Goal: Task Accomplishment & Management: Manage account settings

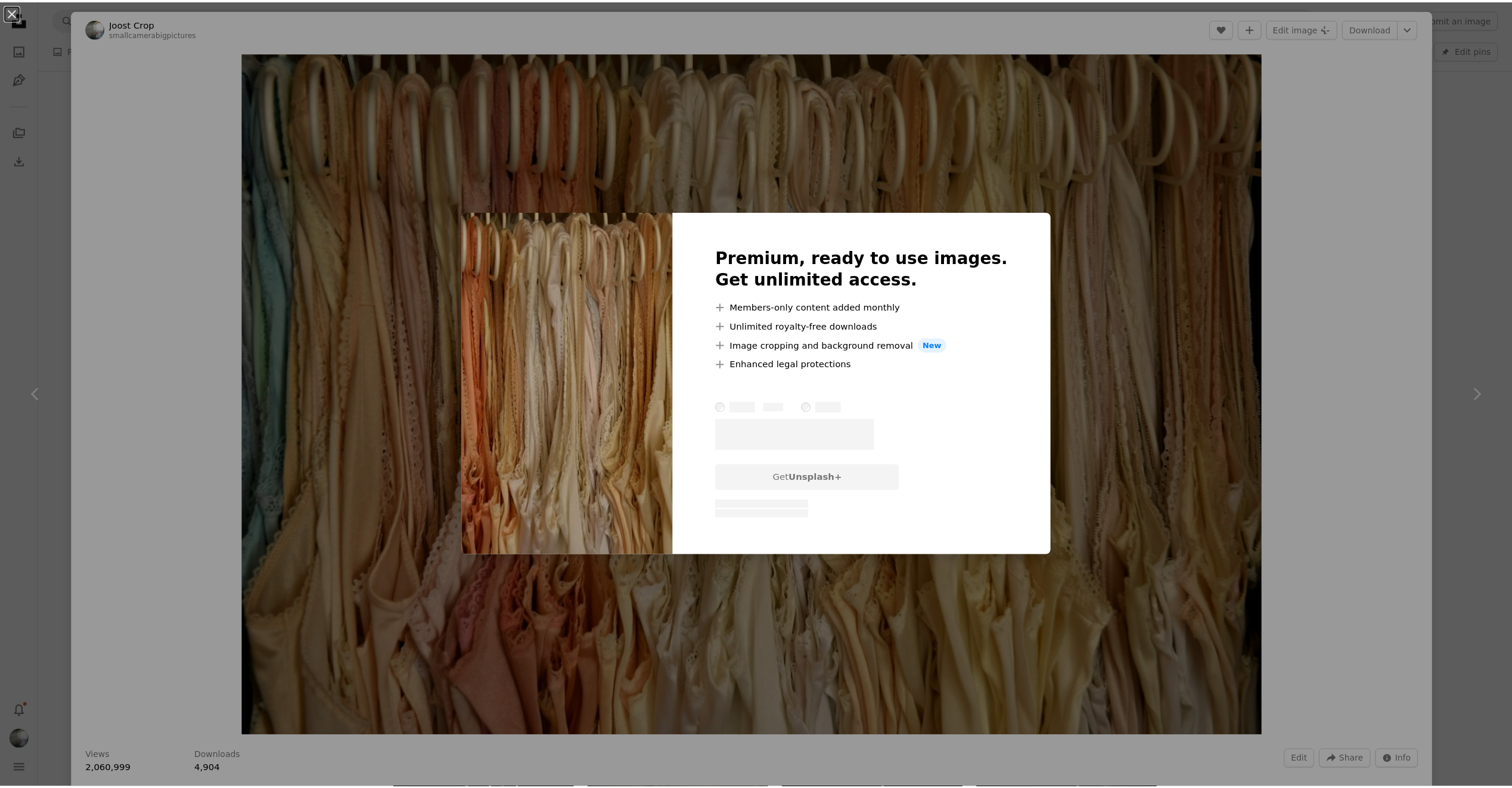
scroll to position [179, 0]
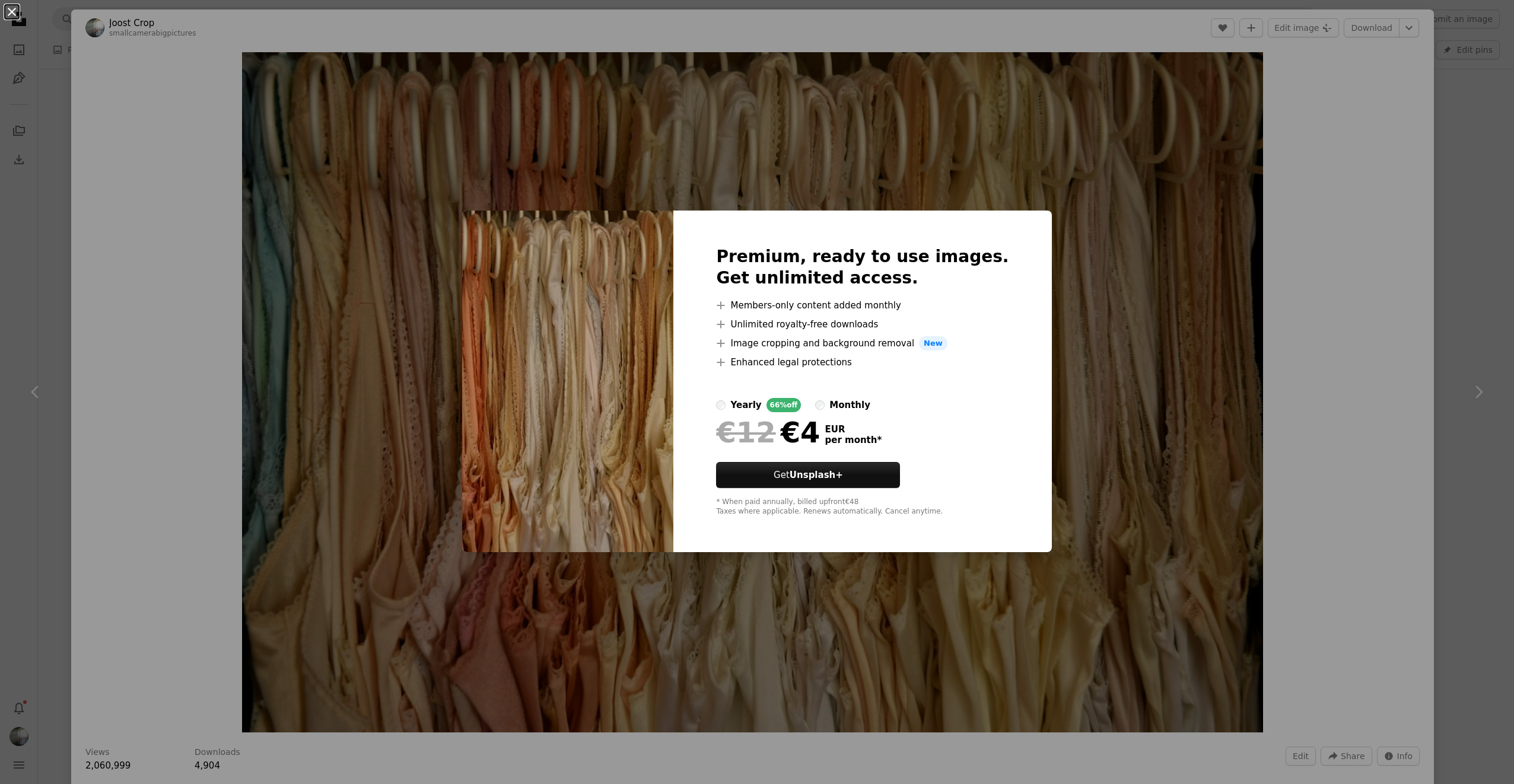
click at [12, 14] on button "An X shape" at bounding box center [12, 12] width 14 height 14
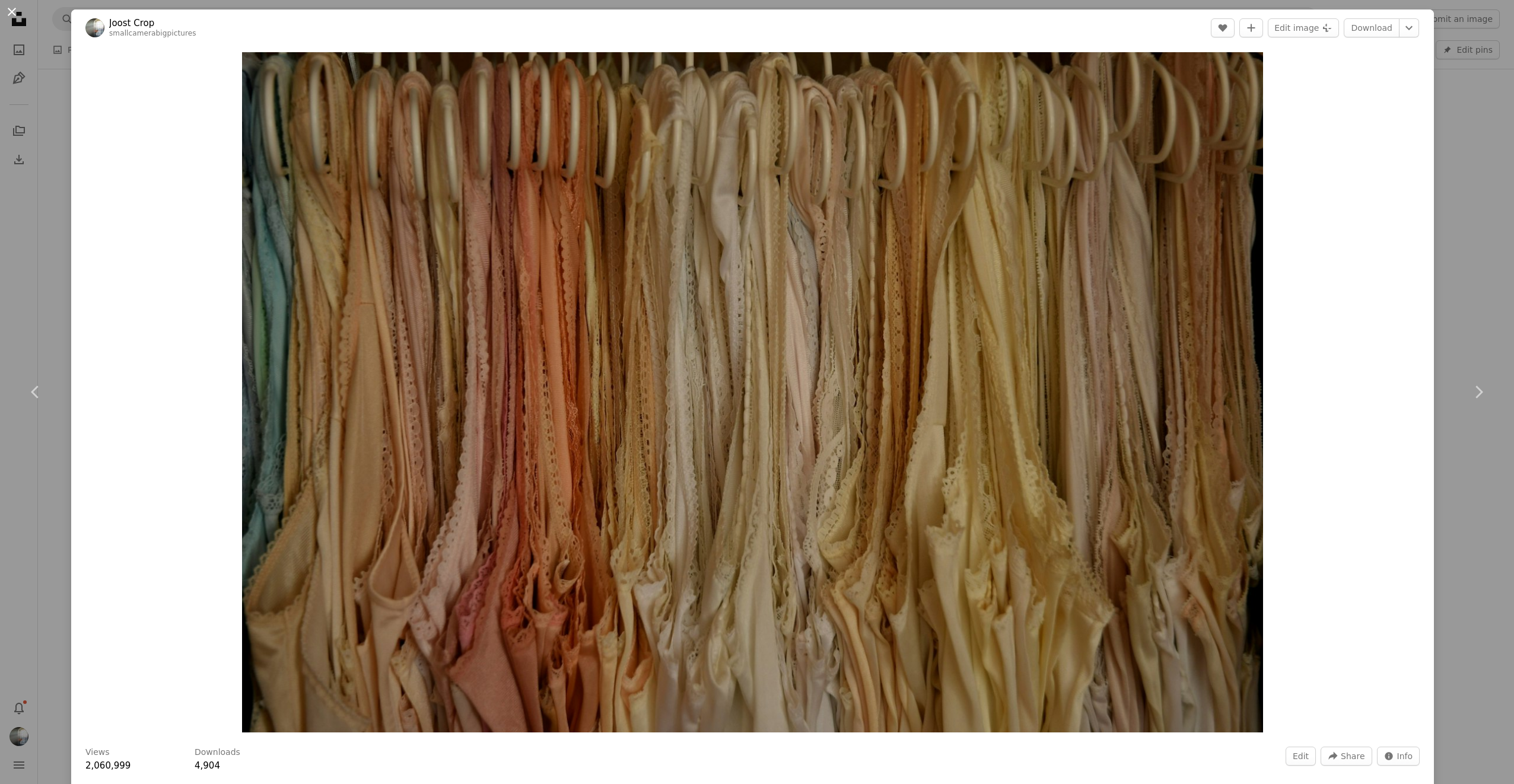
click at [9, 10] on button "An X shape" at bounding box center [12, 12] width 14 height 14
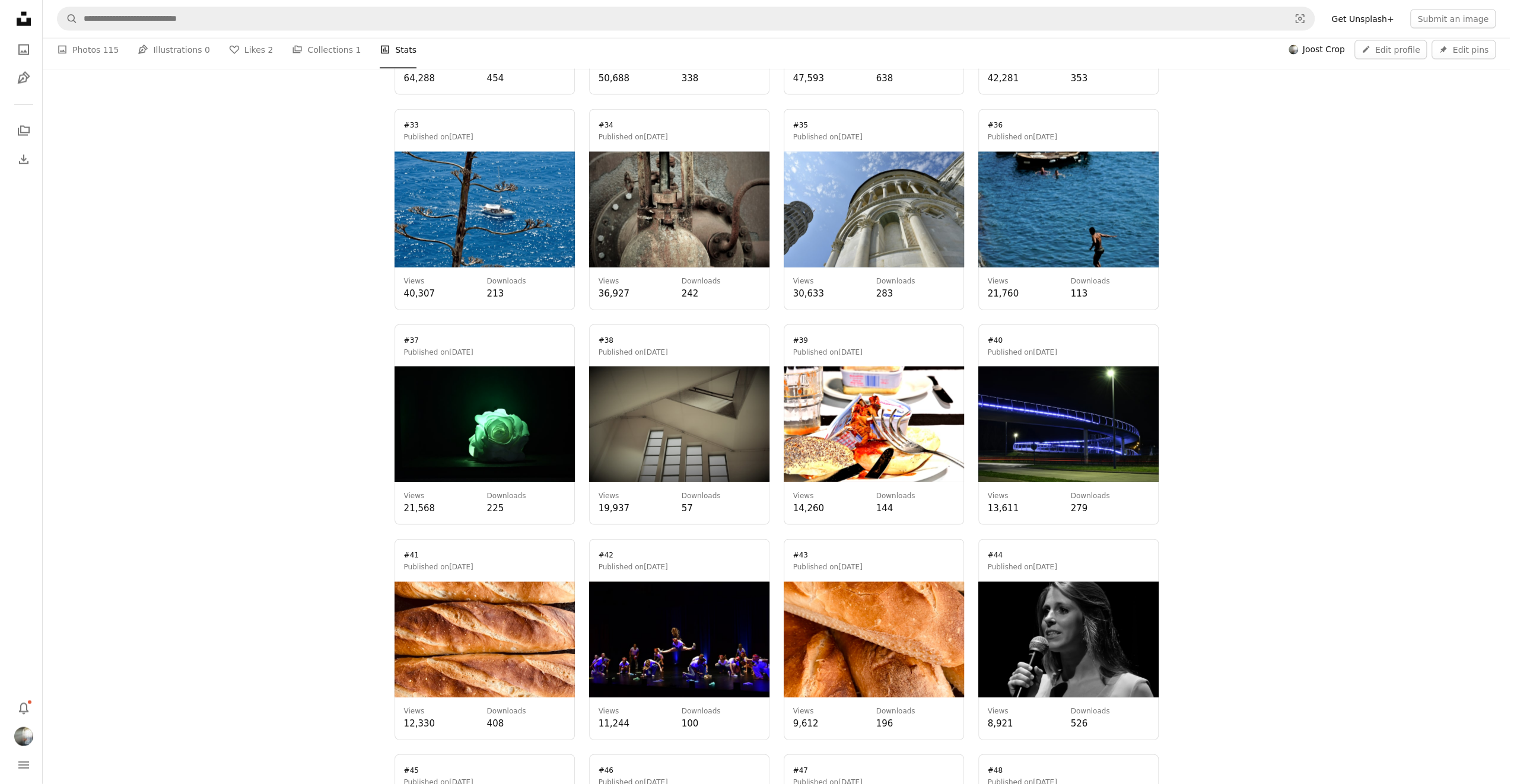
scroll to position [2964, 0]
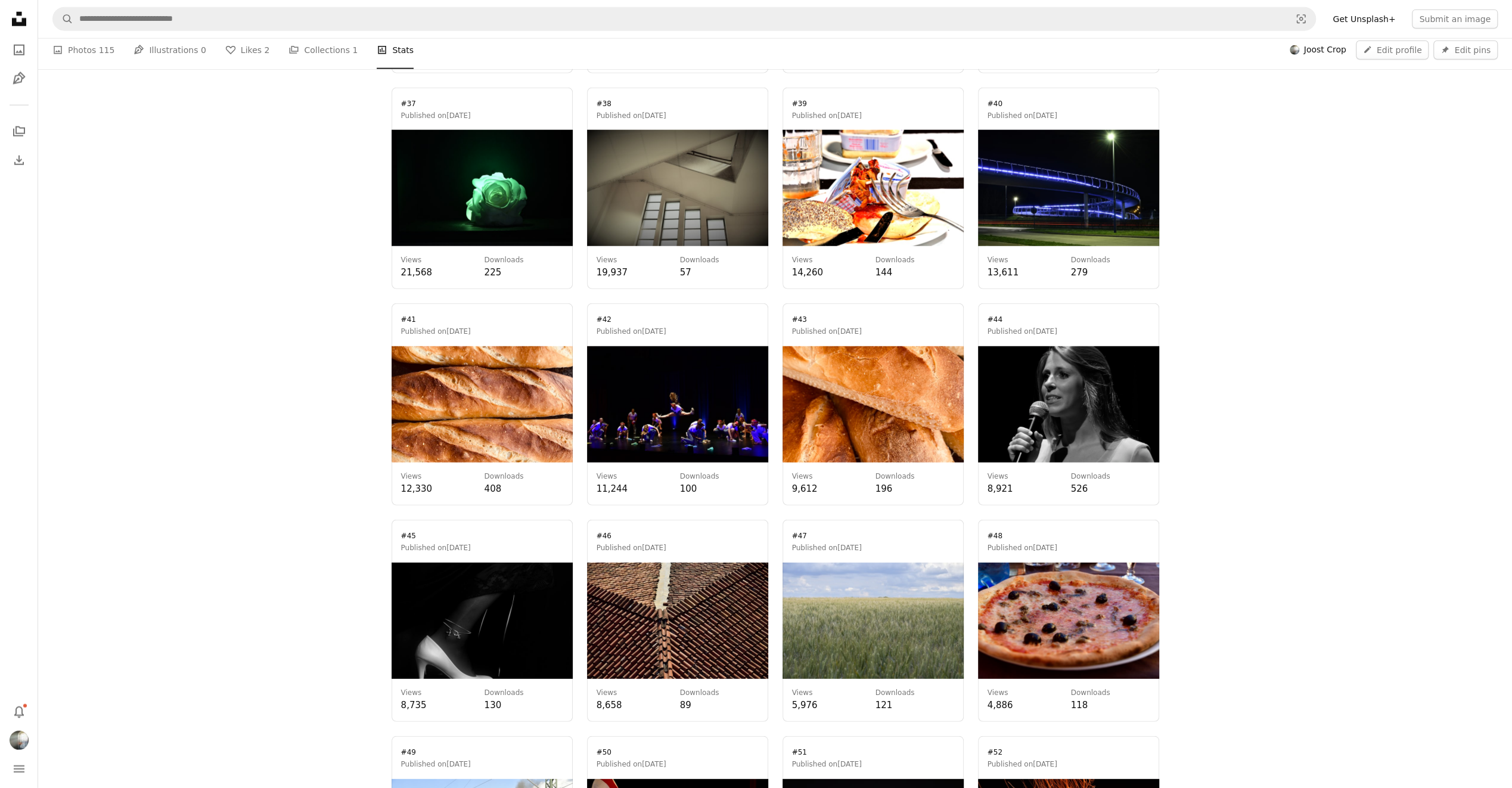
click at [1076, 211] on link at bounding box center [1068, 189] width 181 height 202
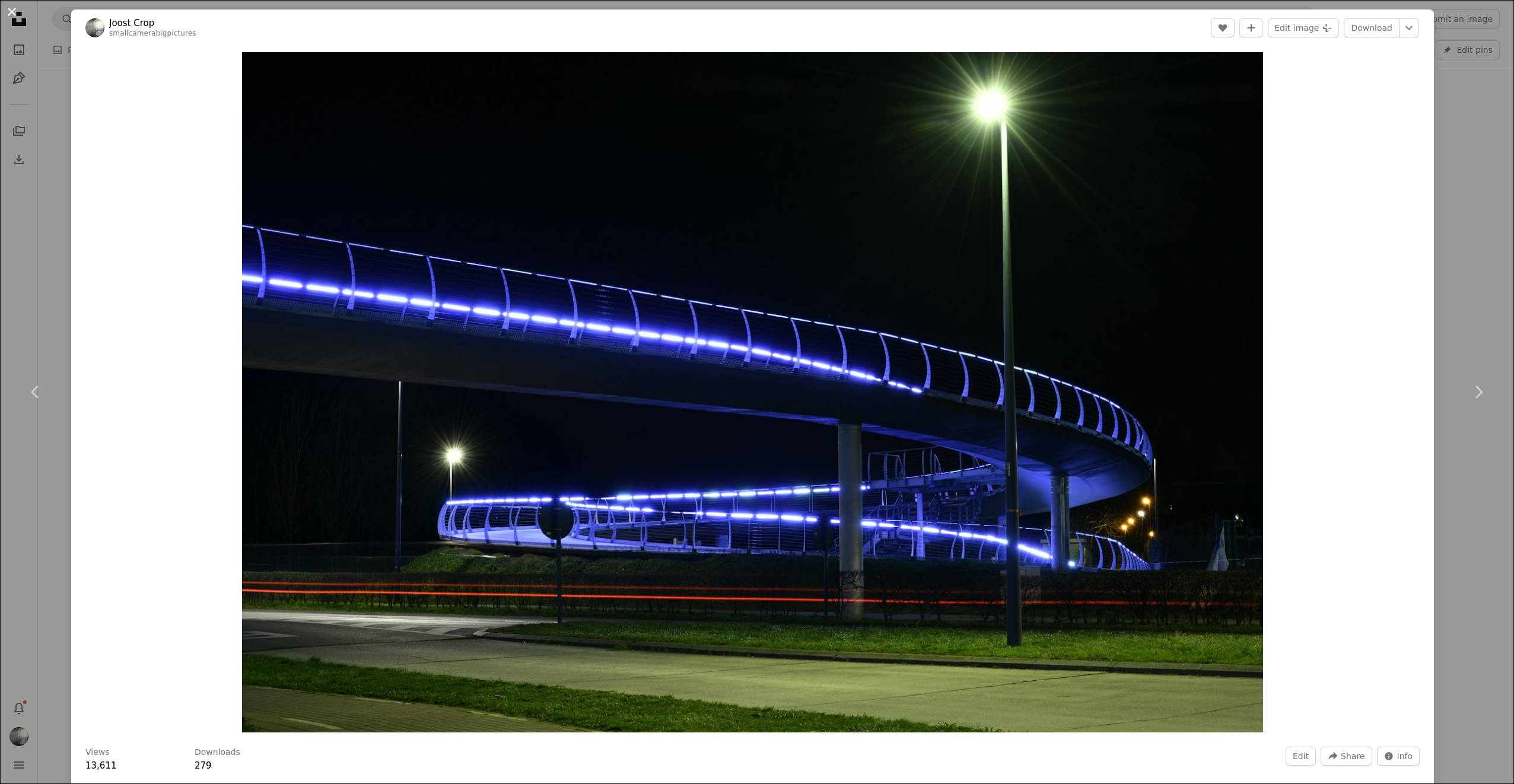
click at [11, 14] on button "An X shape" at bounding box center [12, 12] width 14 height 14
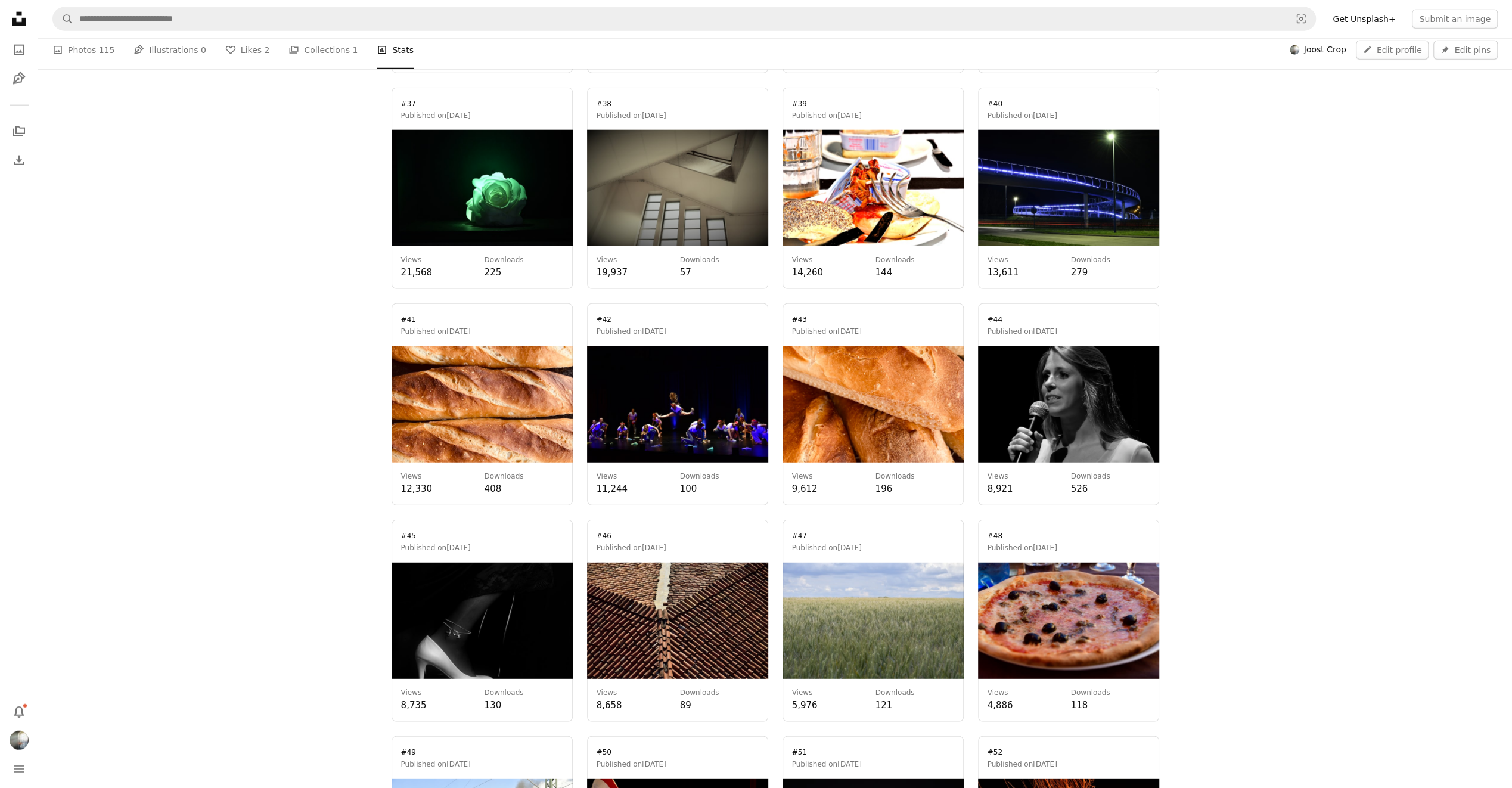
drag, startPoint x: 1079, startPoint y: 201, endPoint x: 1035, endPoint y: 177, distance: 50.1
click at [1035, 177] on link at bounding box center [1068, 189] width 181 height 202
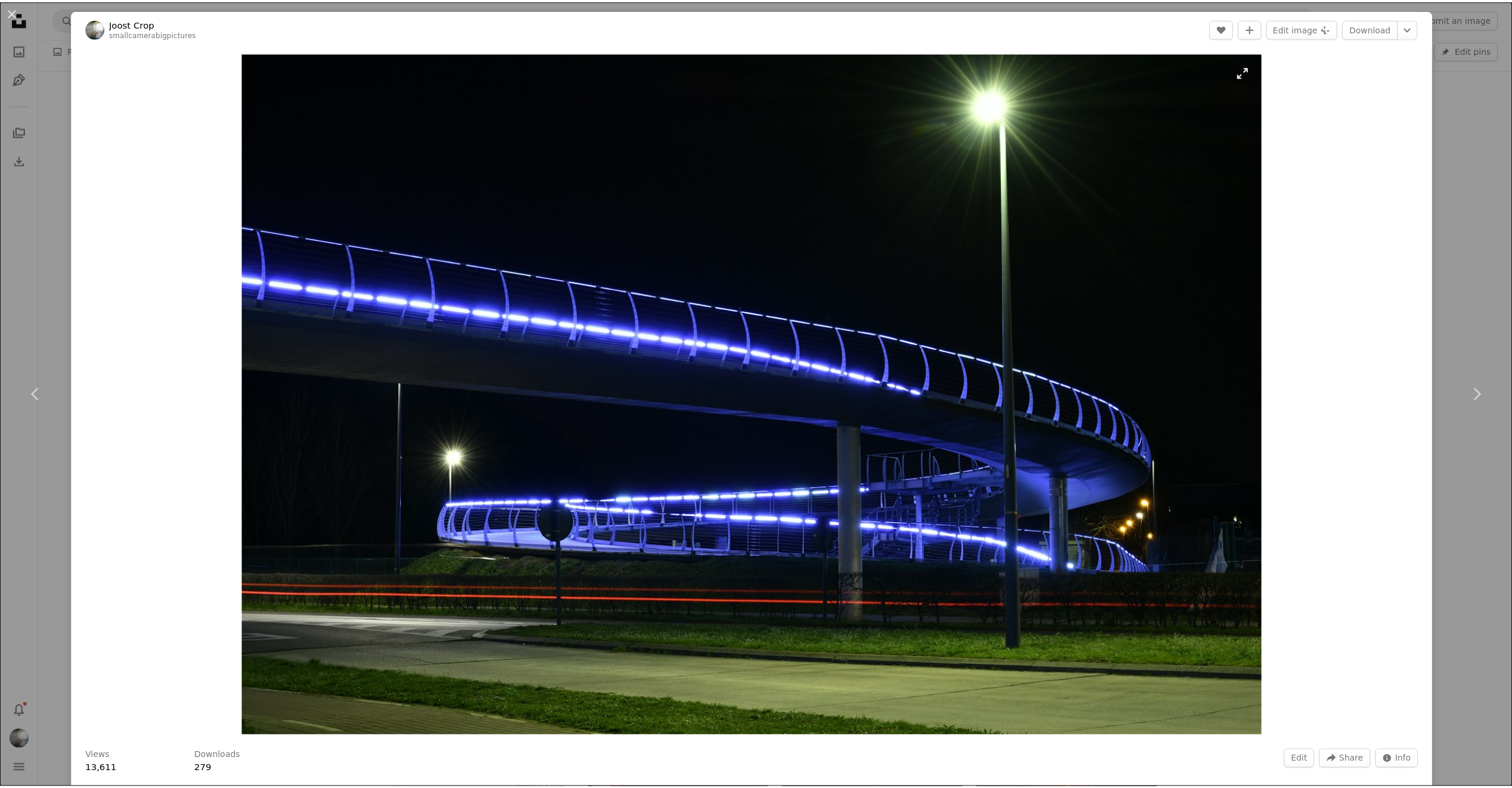
scroll to position [238, 0]
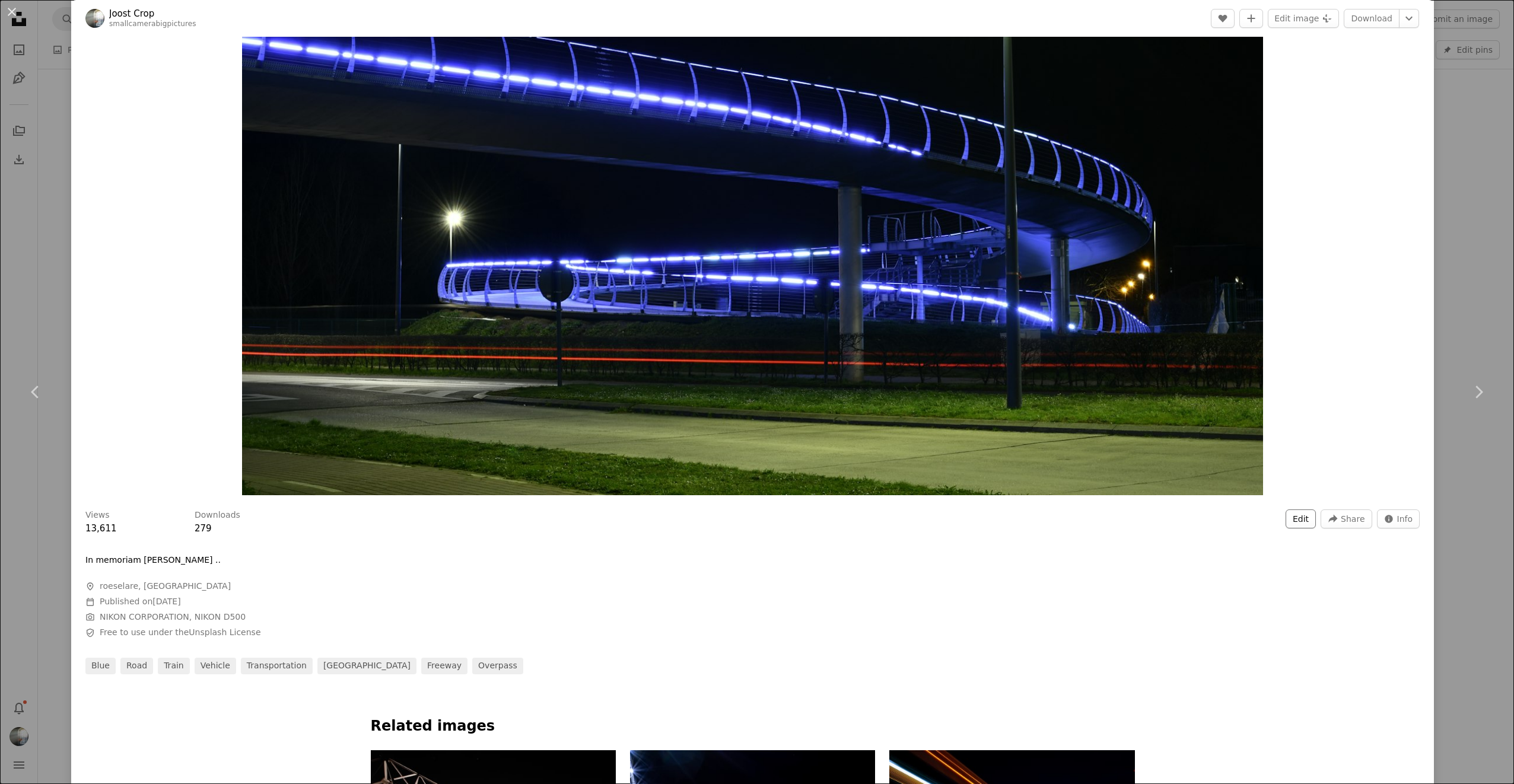
click at [1290, 519] on button "Edit" at bounding box center [1299, 518] width 30 height 19
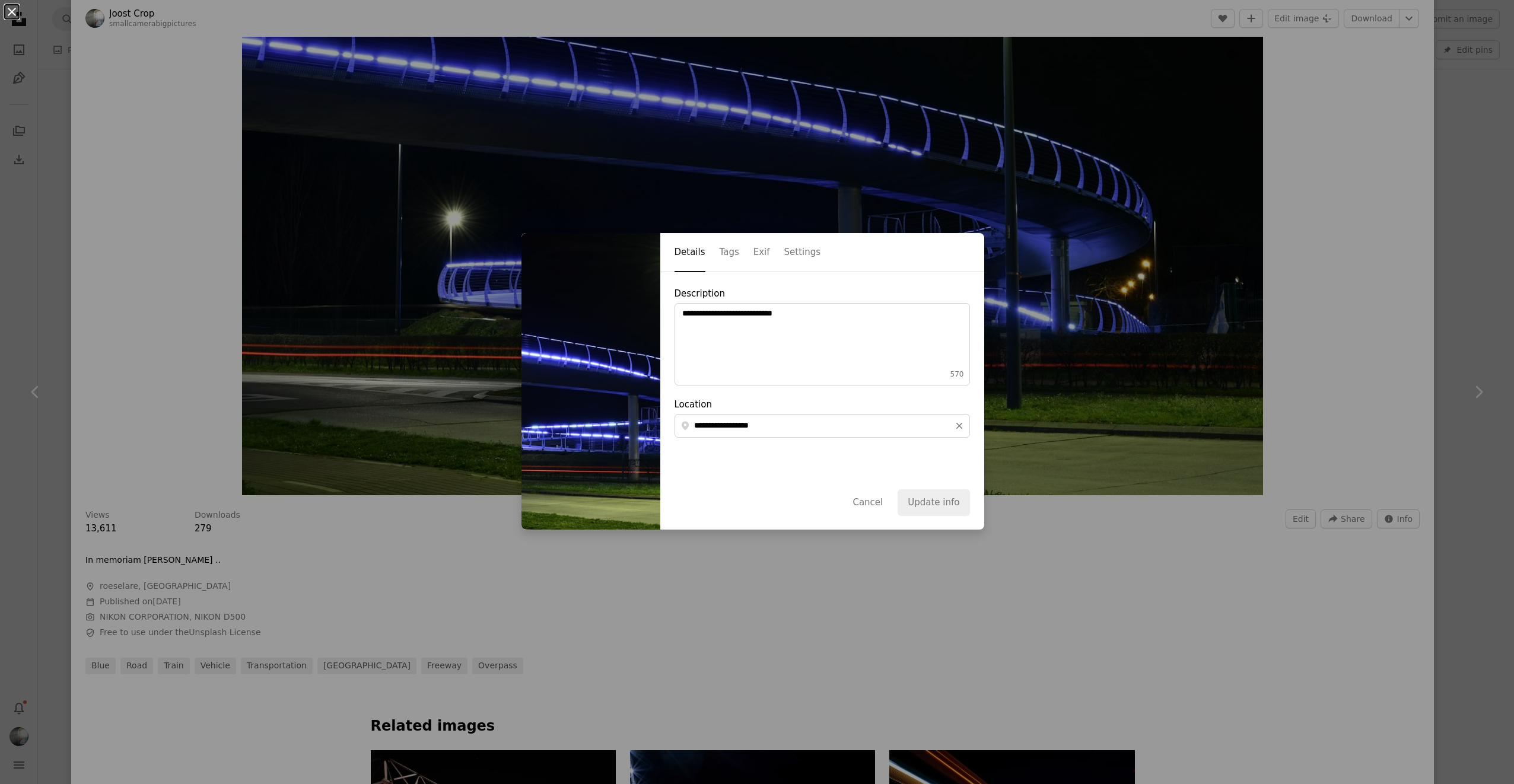
click at [13, 14] on button "An X shape" at bounding box center [12, 12] width 14 height 14
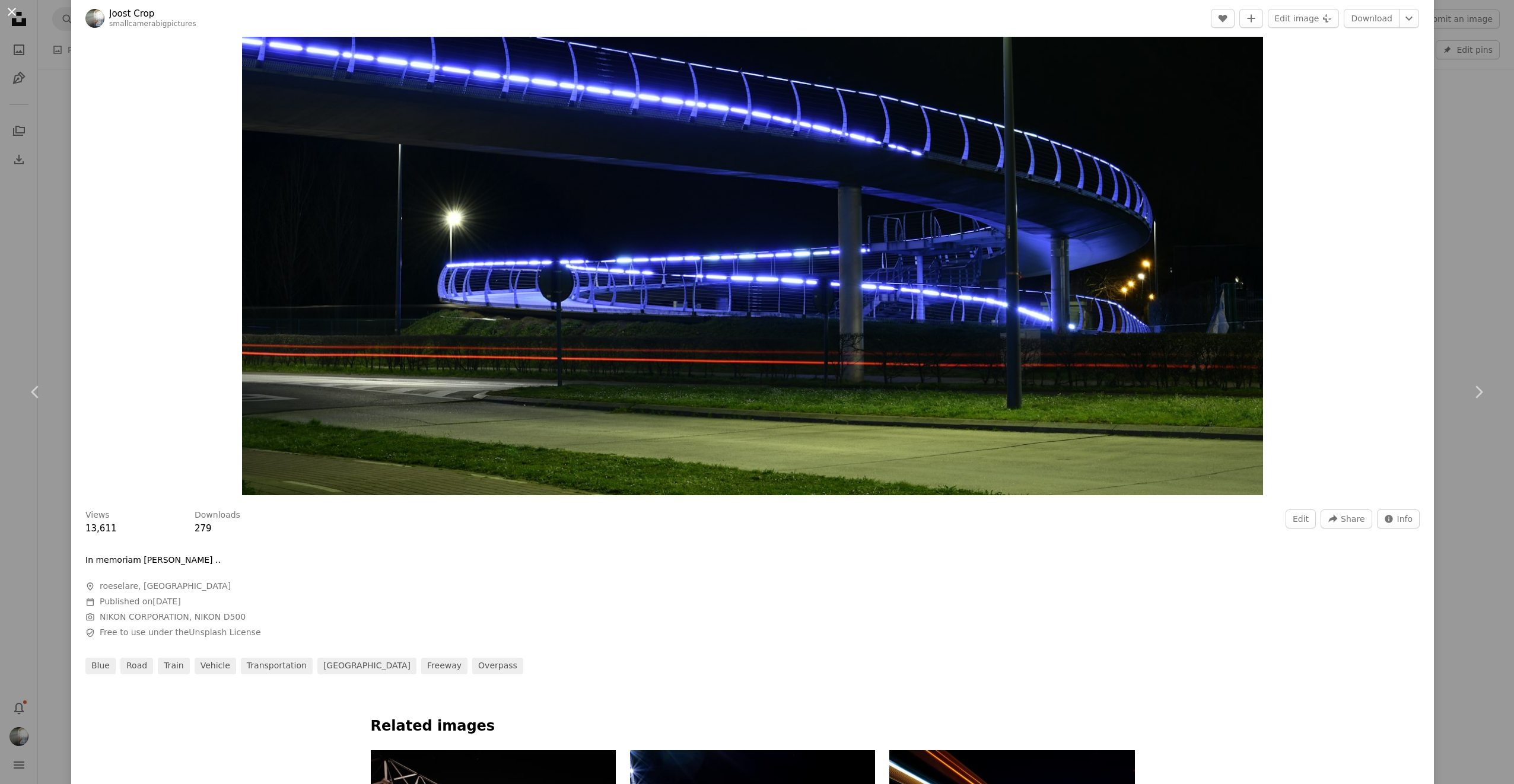
click at [14, 14] on button "An X shape" at bounding box center [12, 12] width 14 height 14
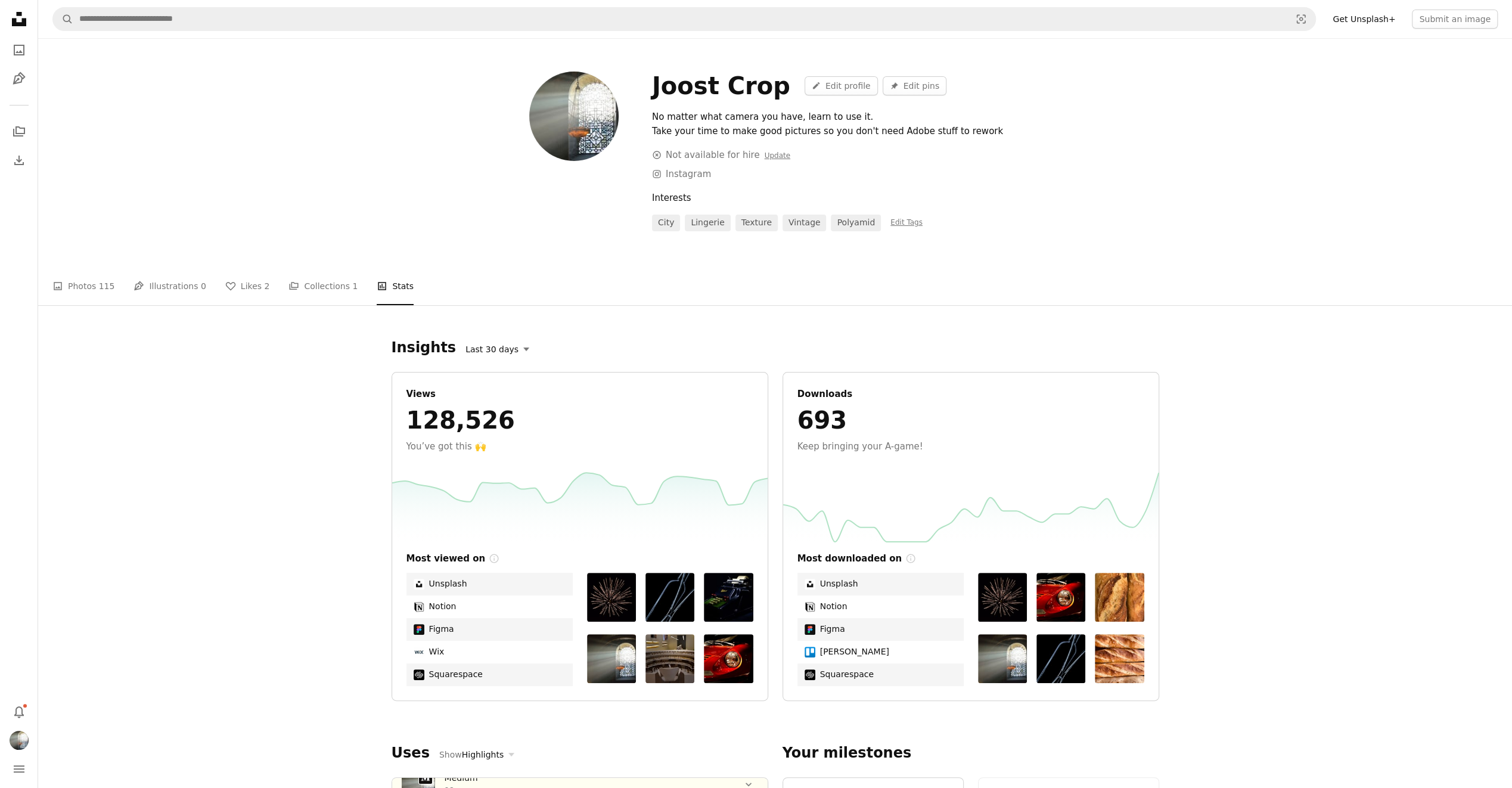
click at [504, 348] on button "Last 30 days" at bounding box center [496, 349] width 76 height 17
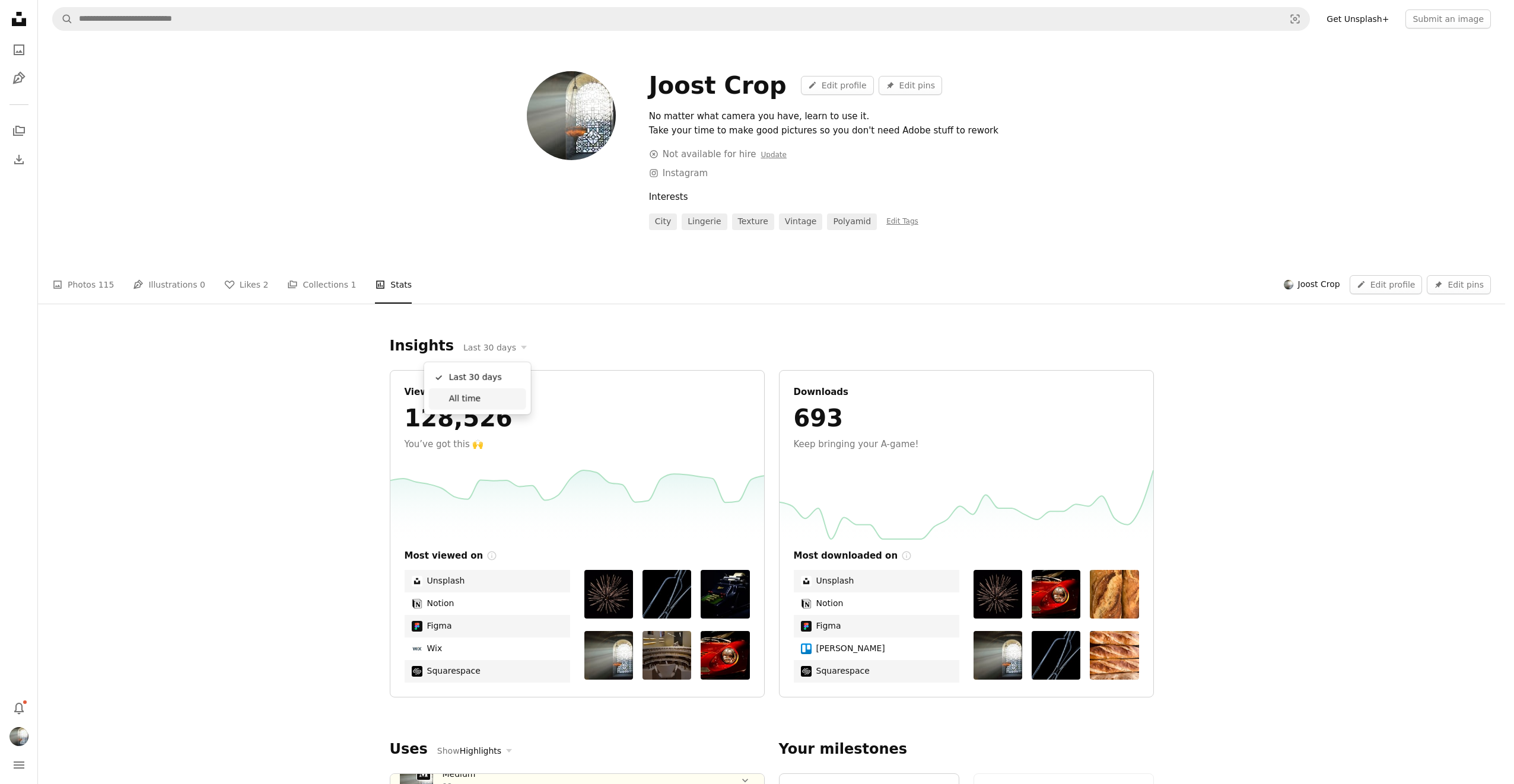
click at [484, 392] on link "All time" at bounding box center [477, 399] width 97 height 21
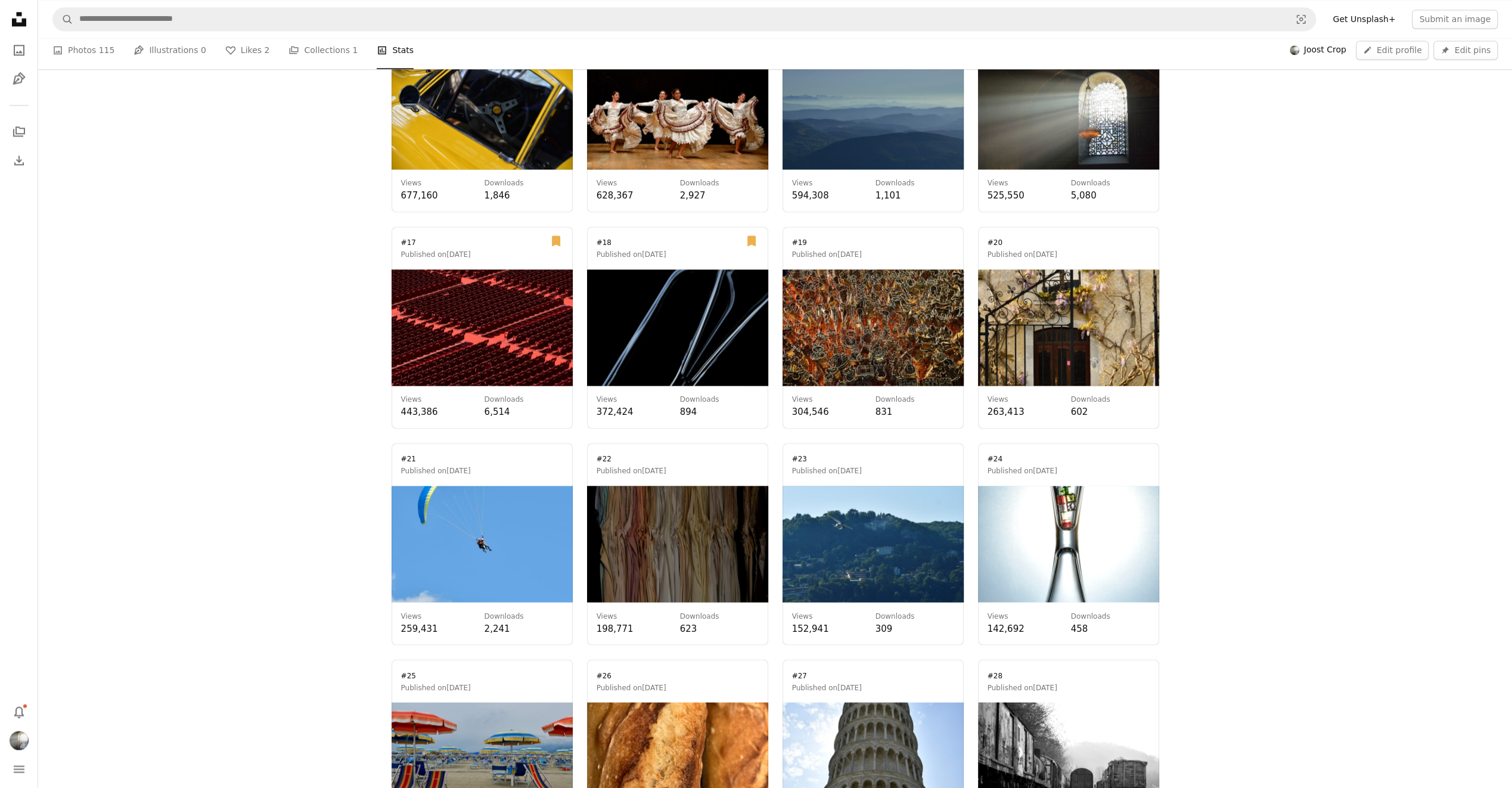
scroll to position [1847, 0]
